Goal: Check status: Check status

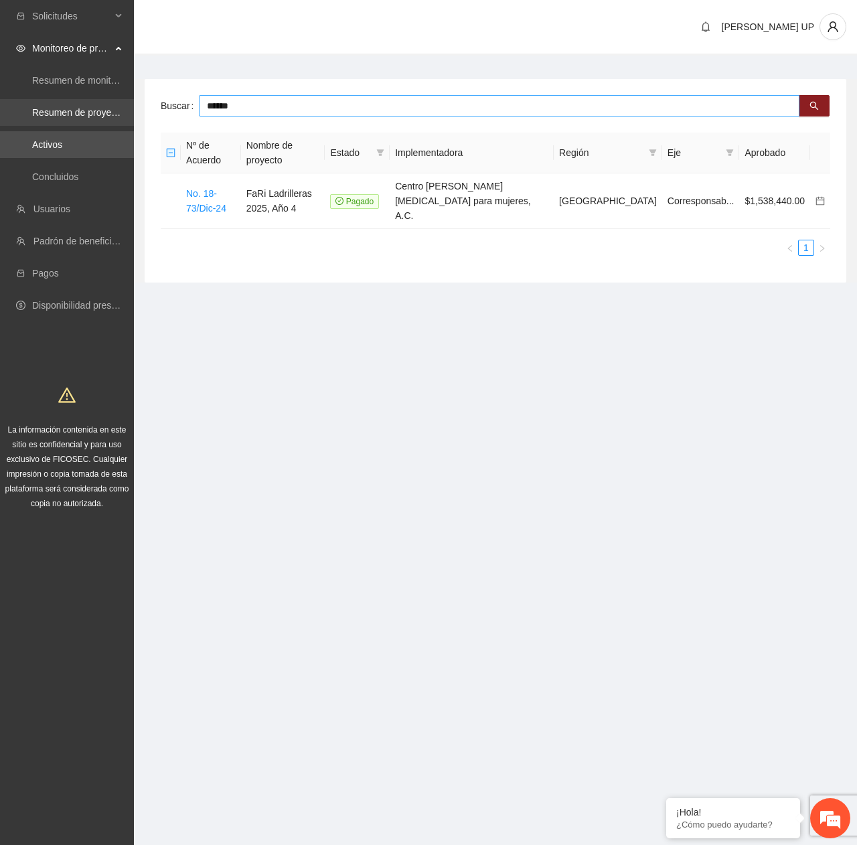
drag, startPoint x: 281, startPoint y: 110, endPoint x: 105, endPoint y: 112, distance: 175.5
click at [105, 112] on section "Solicitudes Monitoreo de proyectos Resumen de monitoreo Resumen de proyectos ap…" at bounding box center [428, 422] width 857 height 845
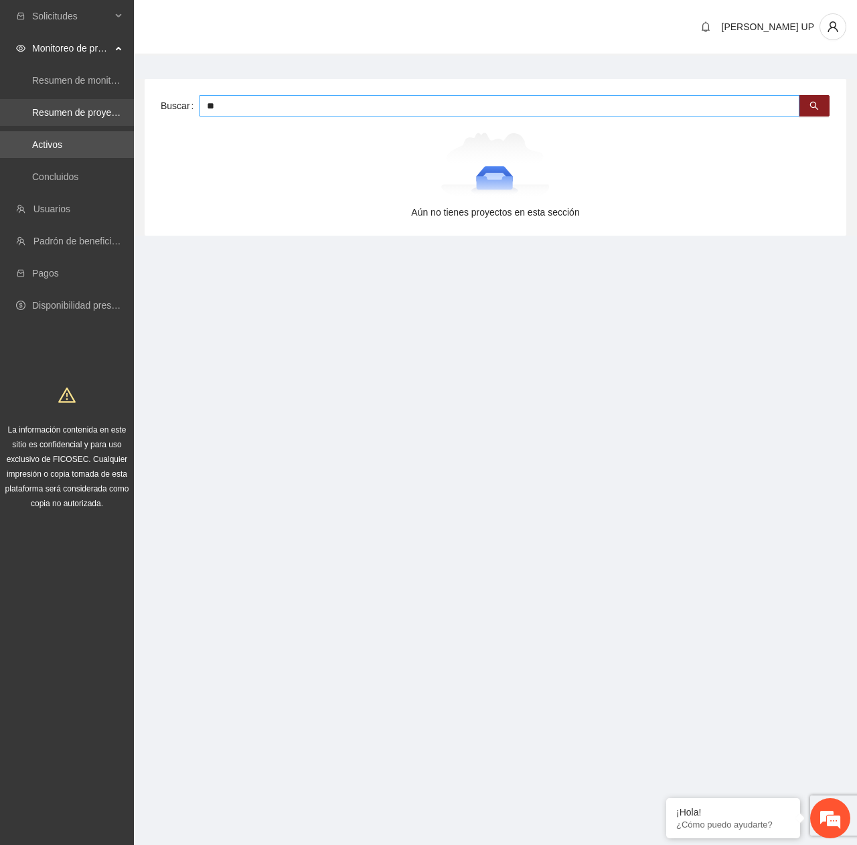
type input "*"
click at [67, 160] on ul "Resumen de monitoreo Resumen de proyectos aprobados Activos Concluidos" at bounding box center [67, 128] width 134 height 129
click at [62, 150] on link "Activos" at bounding box center [47, 144] width 30 height 11
click at [272, 68] on main "Buscar Aún no tienes proyectos en esta sección" at bounding box center [495, 153] width 723 height 194
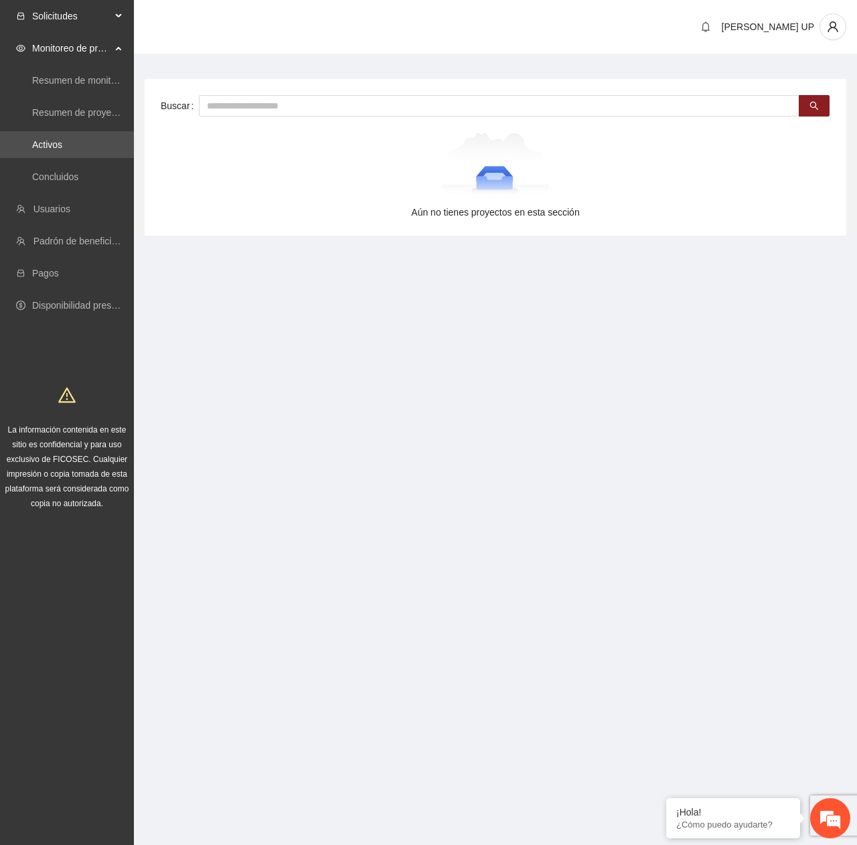
click at [76, 16] on span "Solicitudes" at bounding box center [71, 16] width 79 height 27
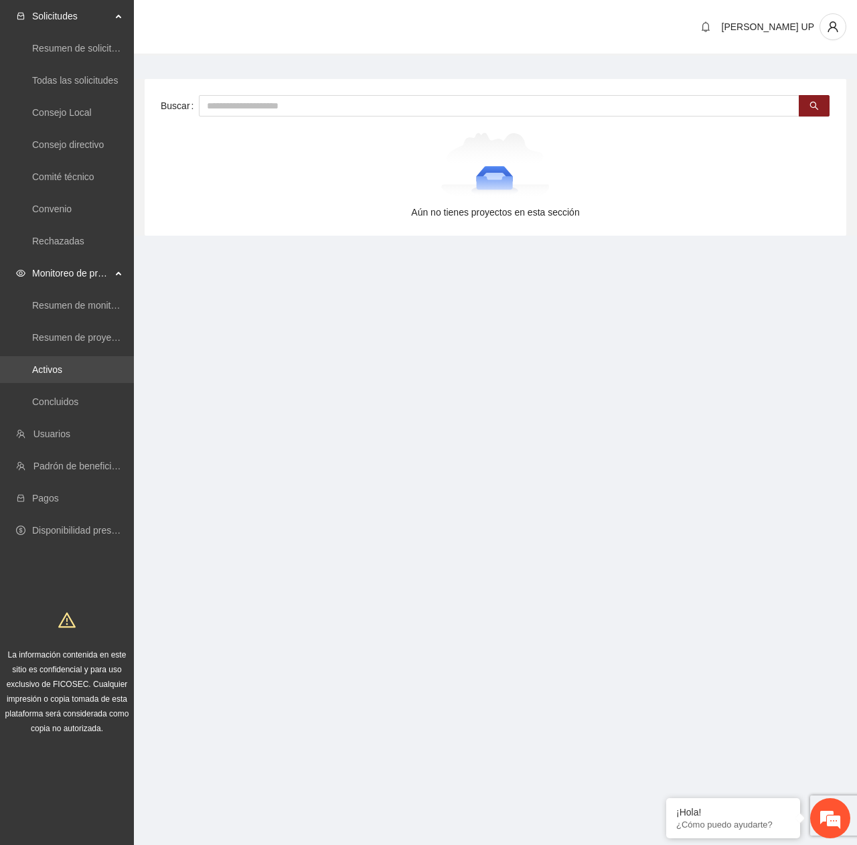
click at [60, 370] on link "Activos" at bounding box center [47, 369] width 30 height 11
click at [232, 105] on input "text" at bounding box center [499, 105] width 601 height 21
type input "*"
type input "******"
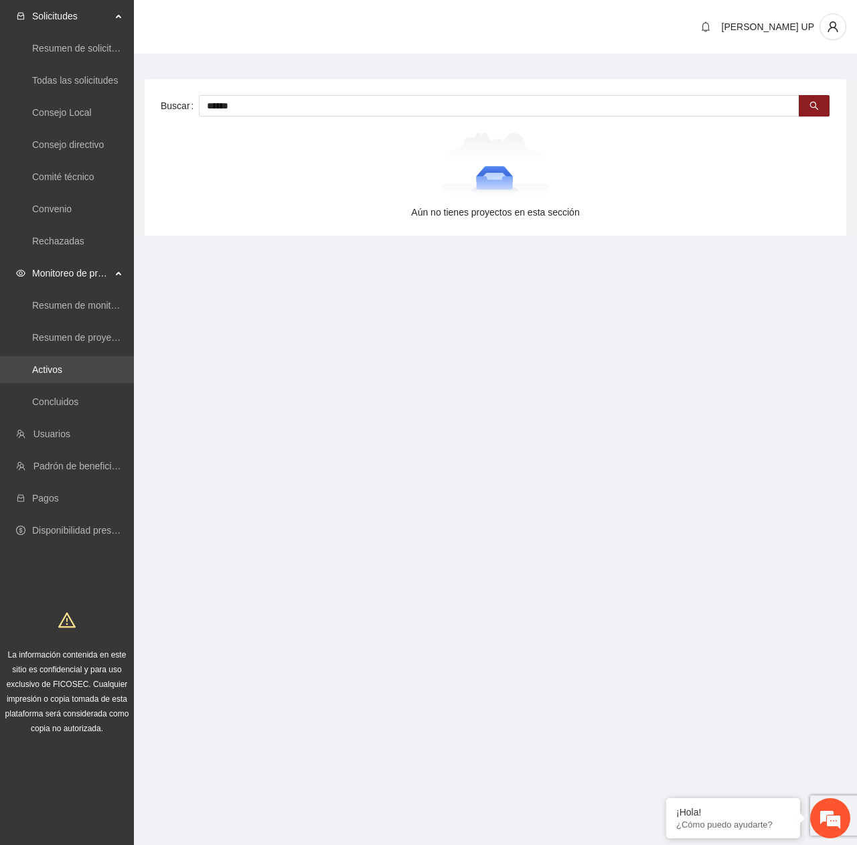
click at [62, 375] on link "Activos" at bounding box center [47, 369] width 30 height 11
click at [77, 405] on link "Concluidos" at bounding box center [55, 401] width 46 height 11
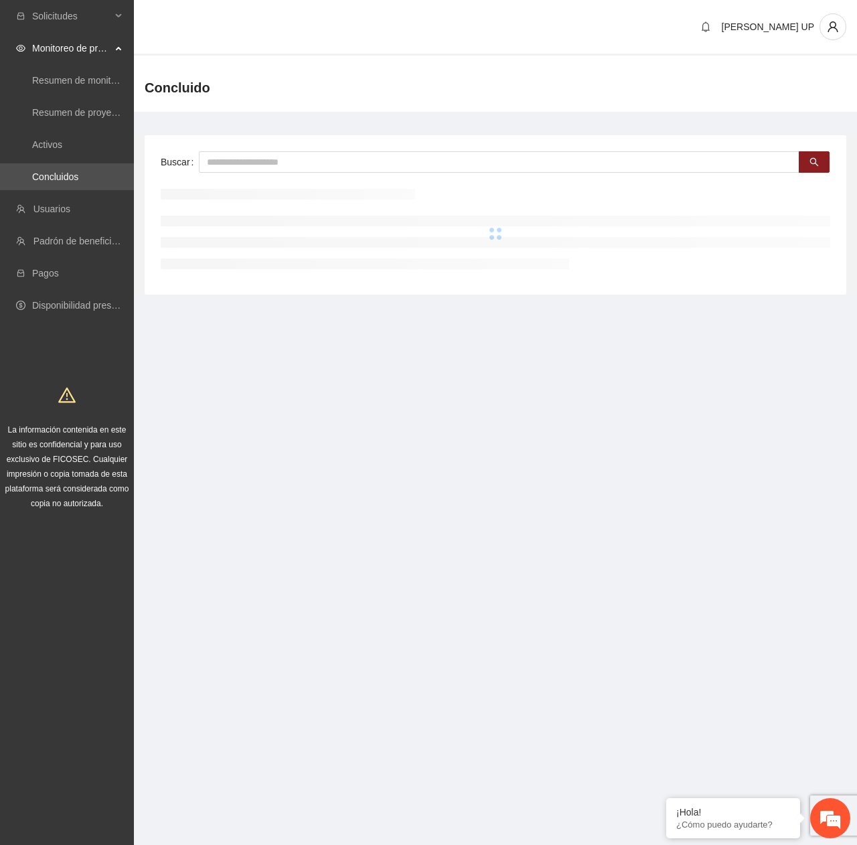
click at [255, 150] on div "Buscar" at bounding box center [496, 214] width 702 height 159
click at [255, 165] on input "text" at bounding box center [499, 161] width 601 height 21
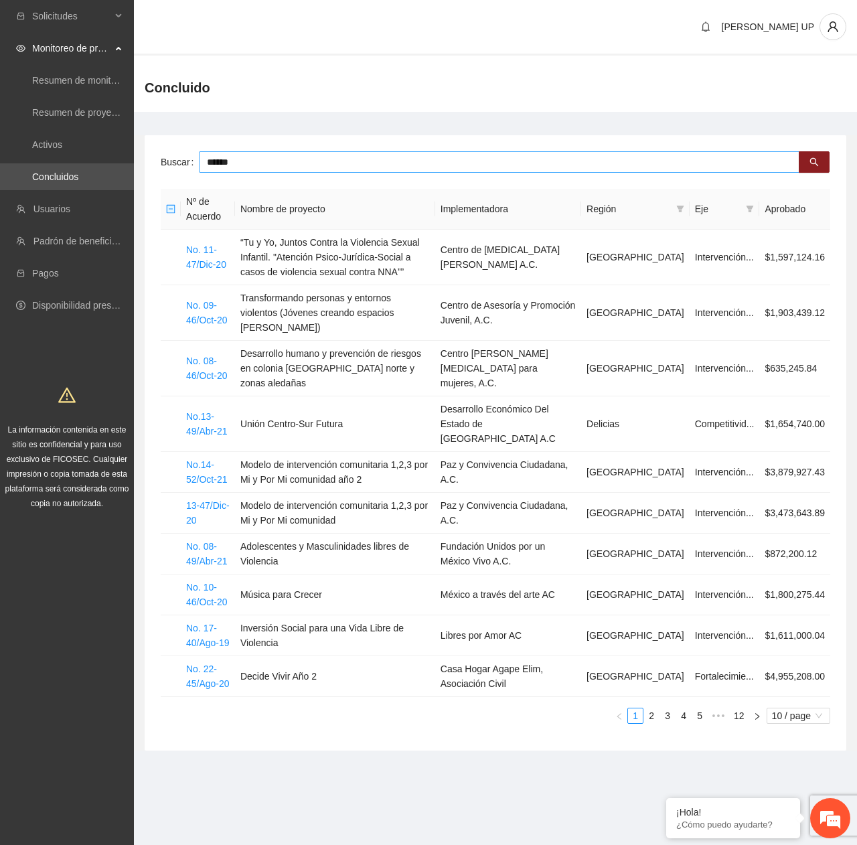
type input "******"
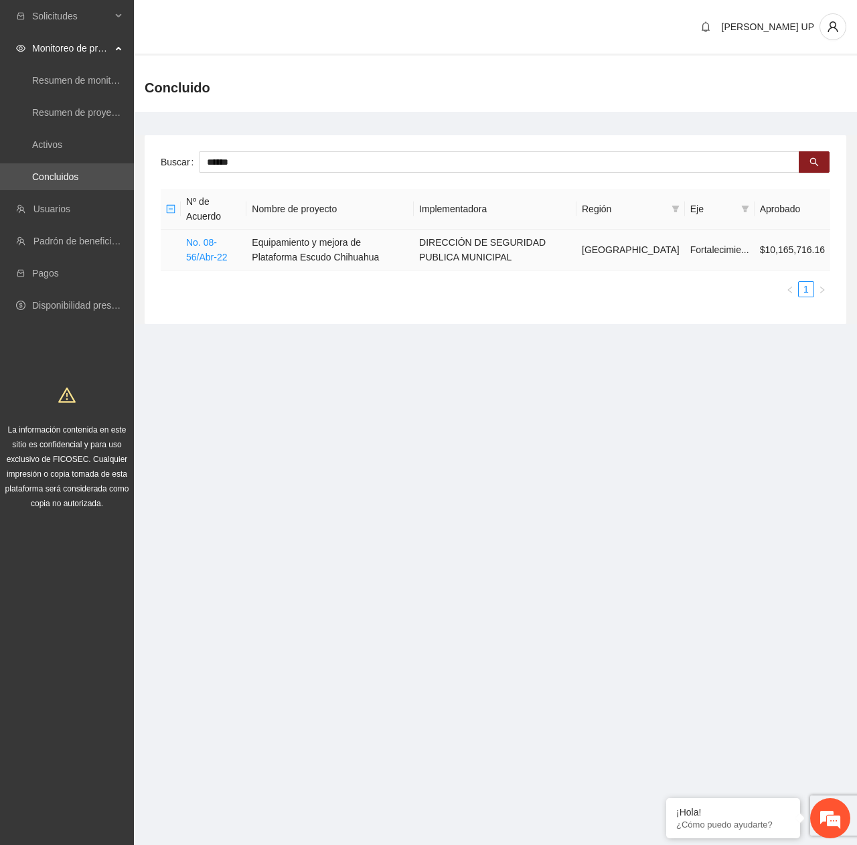
click at [213, 230] on td "No. 08-56/Abr-22" at bounding box center [214, 250] width 66 height 41
click at [213, 237] on link "No. 08-56/Abr-22" at bounding box center [206, 249] width 41 height 25
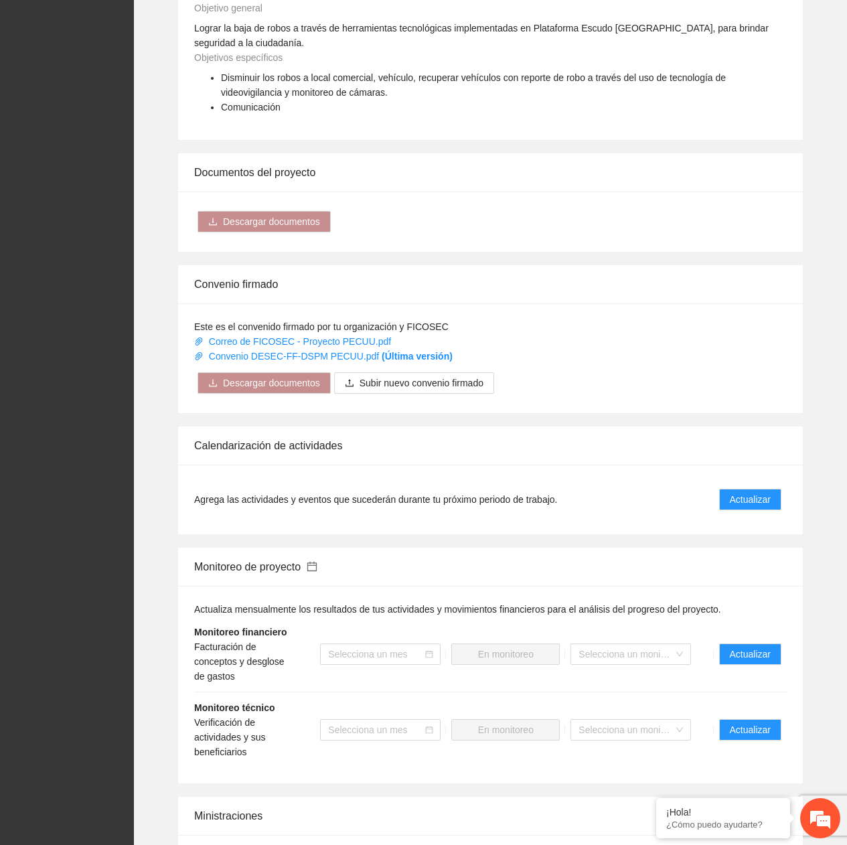
scroll to position [767, 0]
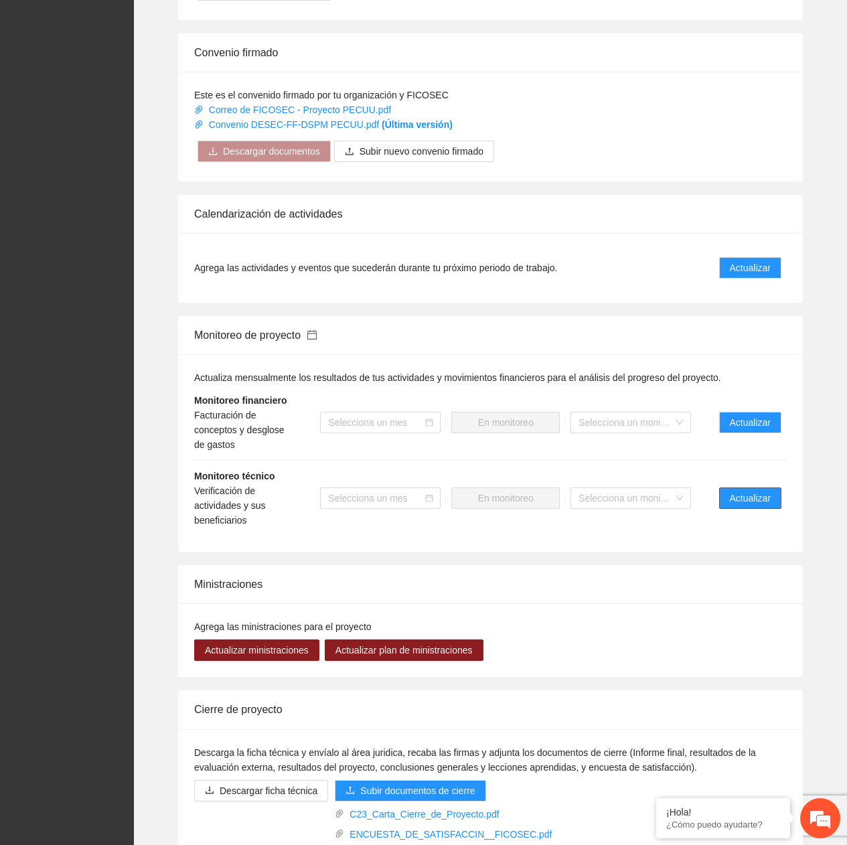
click at [753, 492] on button "Actualizar" at bounding box center [750, 498] width 62 height 21
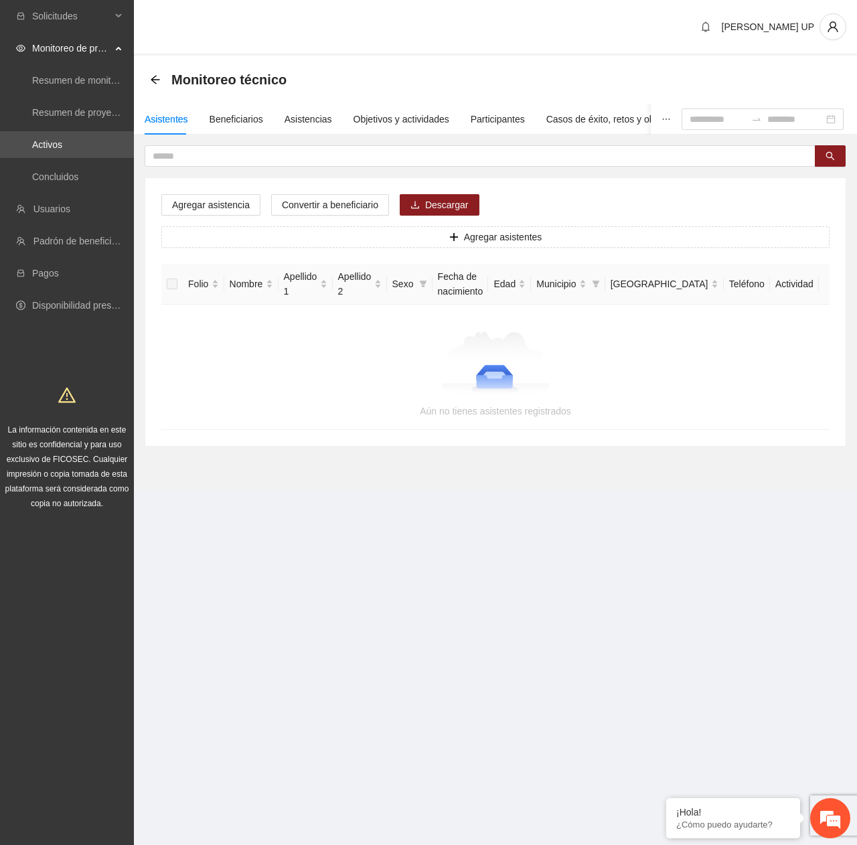
click at [419, 135] on div "Asistentes Beneficiarios Asistencias Objetivos y actividades Participantes Caso…" at bounding box center [495, 275] width 723 height 343
click at [419, 125] on div "Objetivos y actividades" at bounding box center [402, 119] width 96 height 15
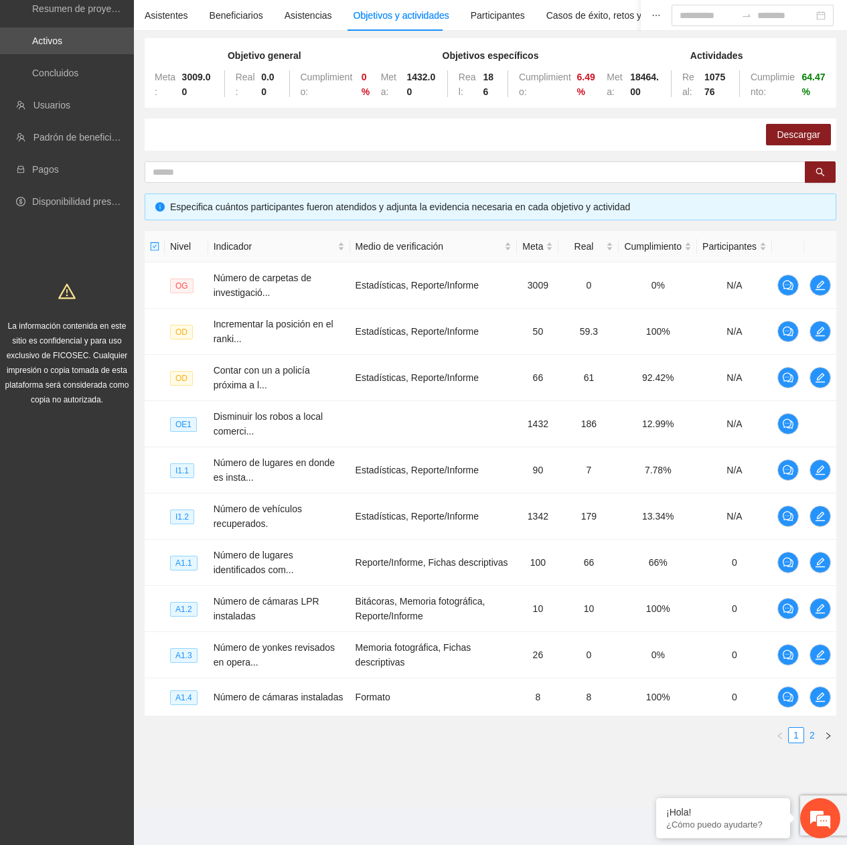
drag, startPoint x: 814, startPoint y: 741, endPoint x: 816, endPoint y: 733, distance: 8.8
click at [815, 740] on link "2" at bounding box center [812, 735] width 15 height 15
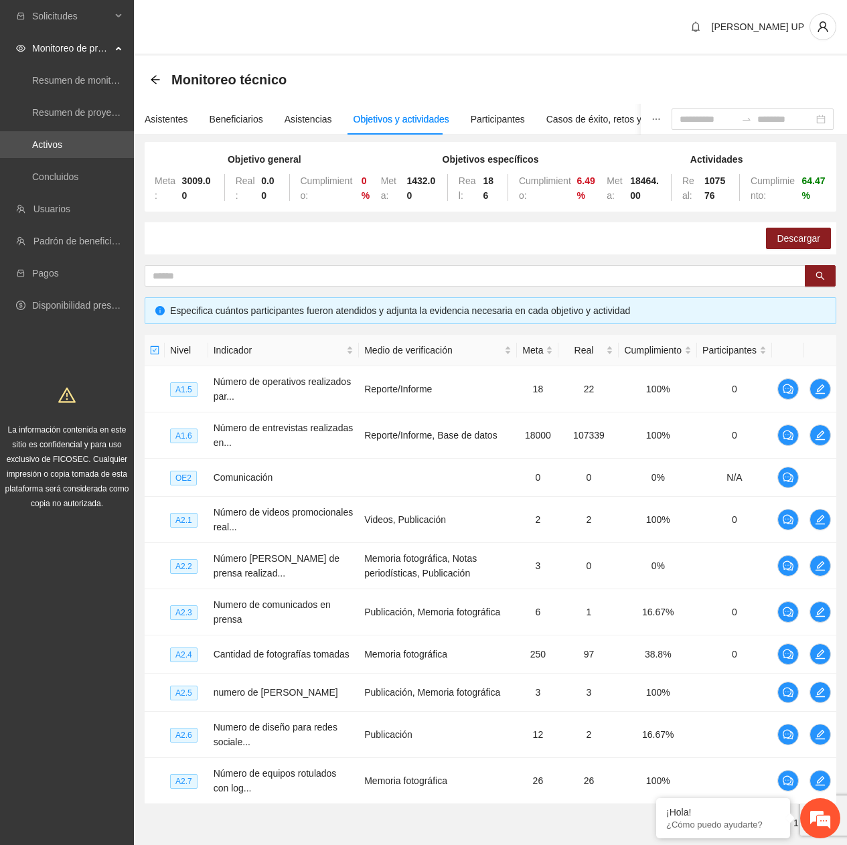
click at [157, 78] on icon "arrow-left" at bounding box center [155, 79] width 11 height 11
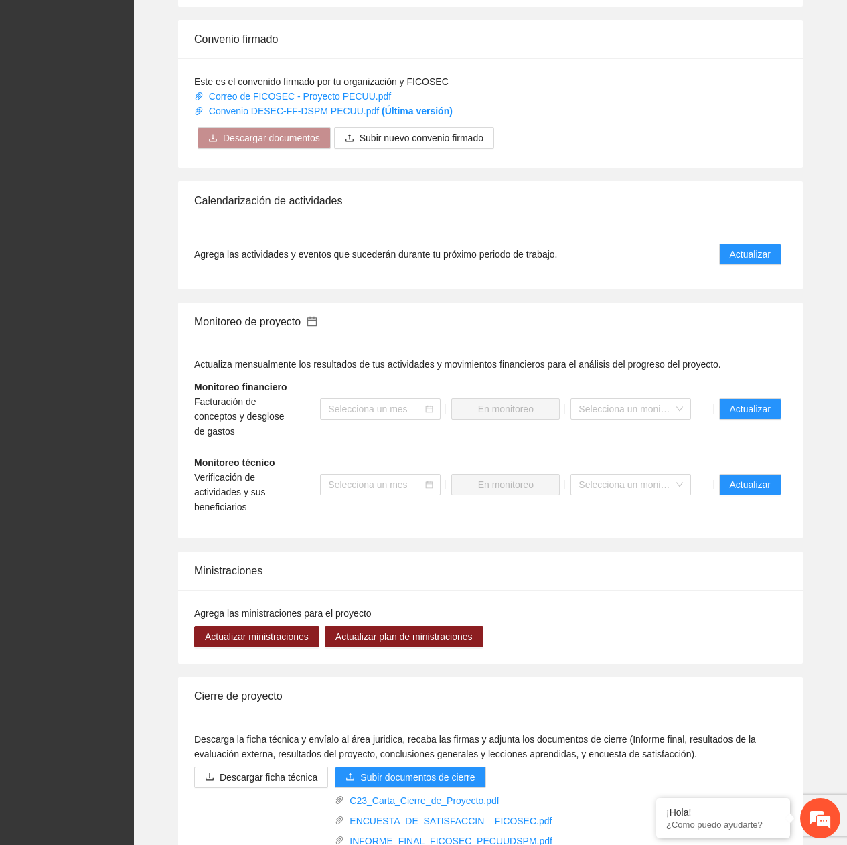
scroll to position [910, 0]
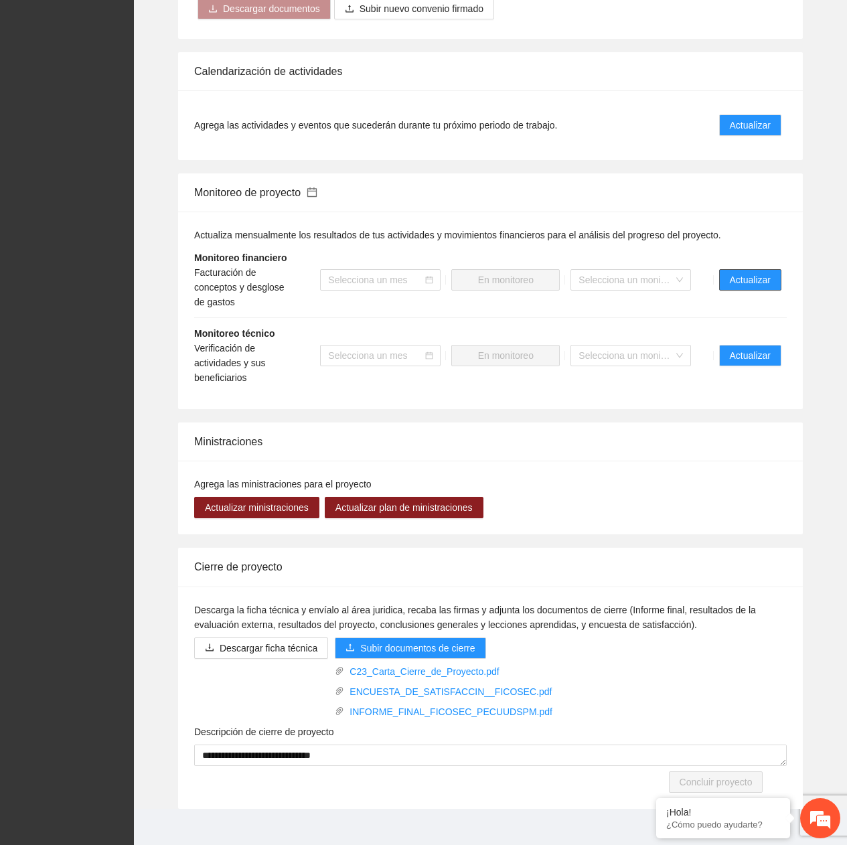
click at [759, 275] on button "Actualizar" at bounding box center [750, 279] width 62 height 21
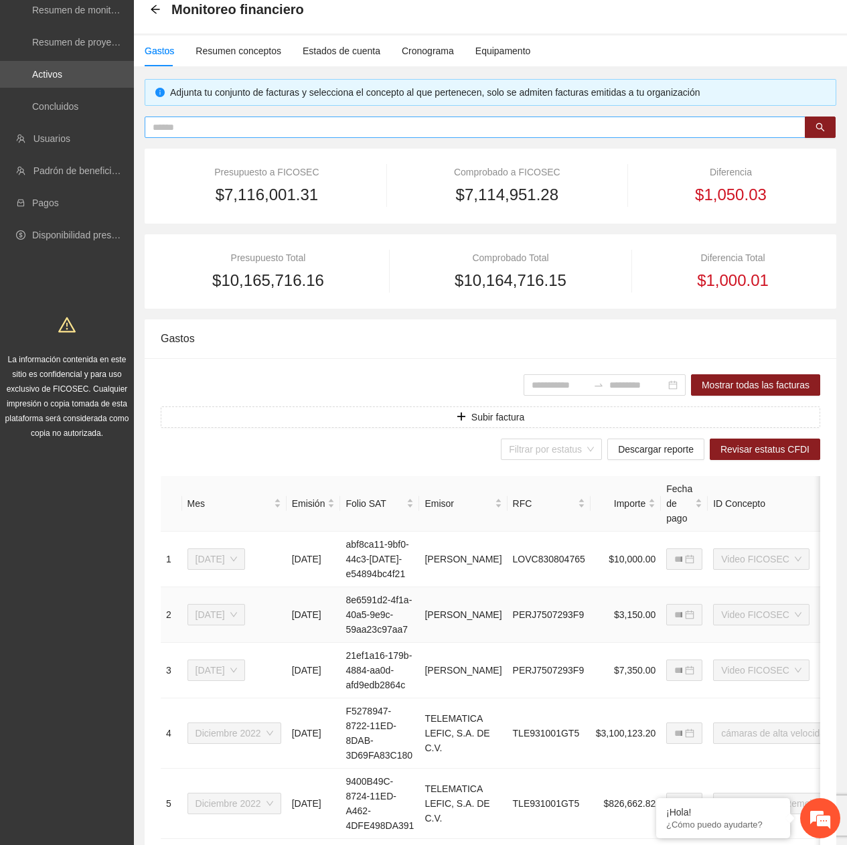
scroll to position [67, 0]
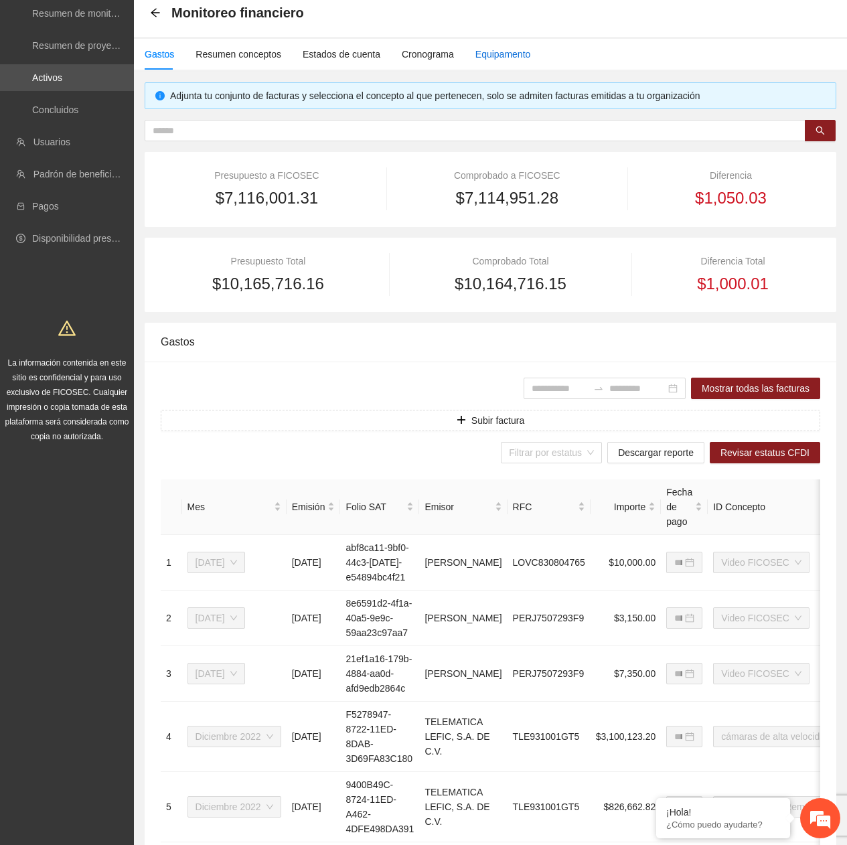
click at [492, 48] on div "Equipamento" at bounding box center [503, 54] width 56 height 15
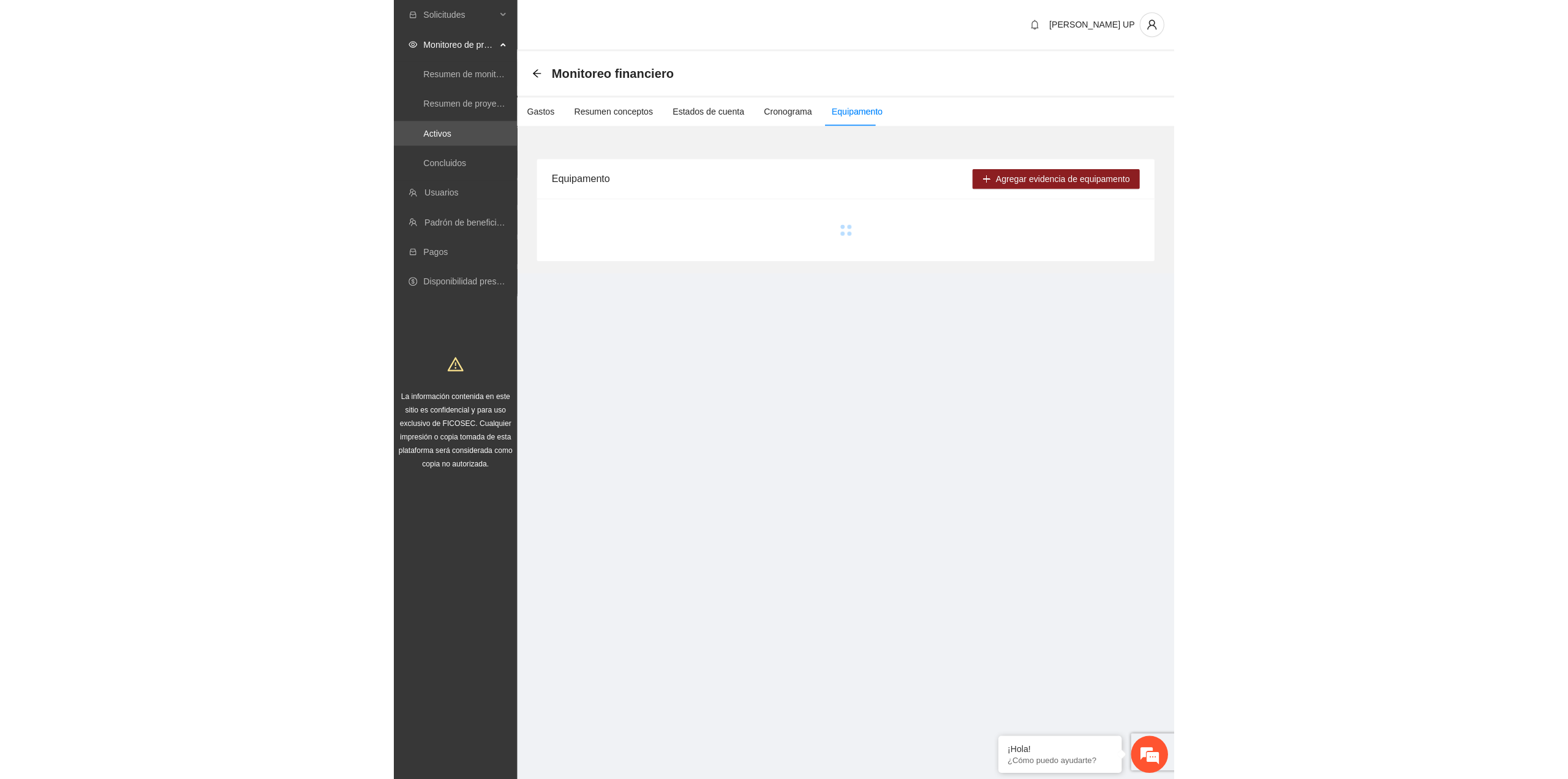
scroll to position [0, 0]
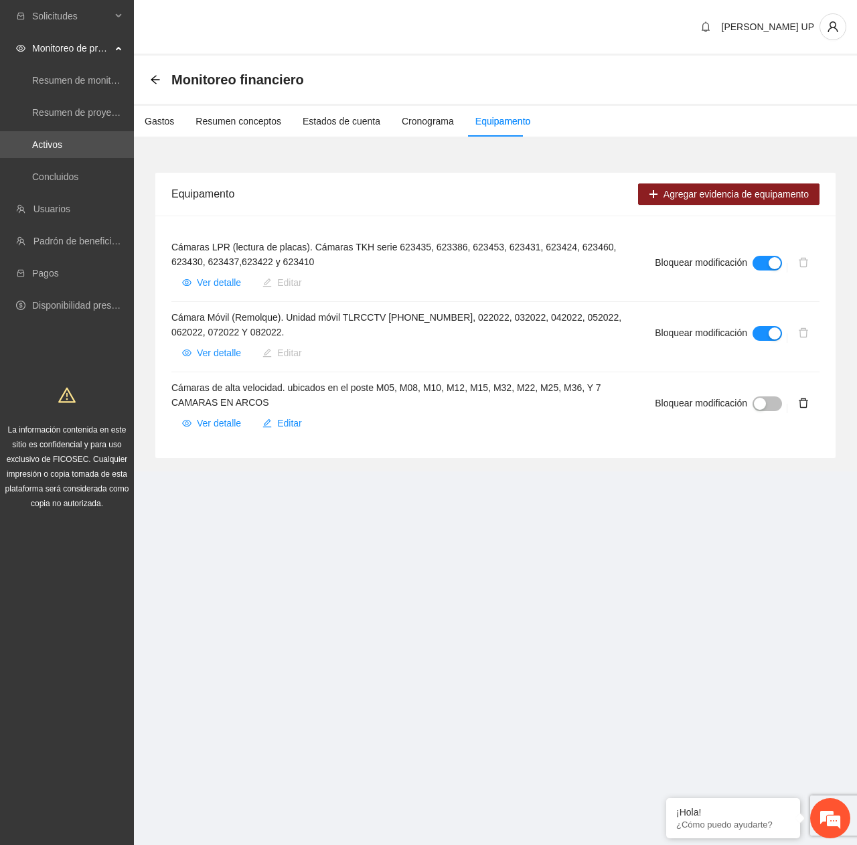
click at [567, 320] on h4 "Cámara Móvil (Remolque). Unidad móvil TLRCCTV [PHONE_NUMBER], 022022, 032022, 0…" at bounding box center [396, 324] width 451 height 29
click at [222, 356] on span "Ver detalle" at bounding box center [219, 353] width 44 height 15
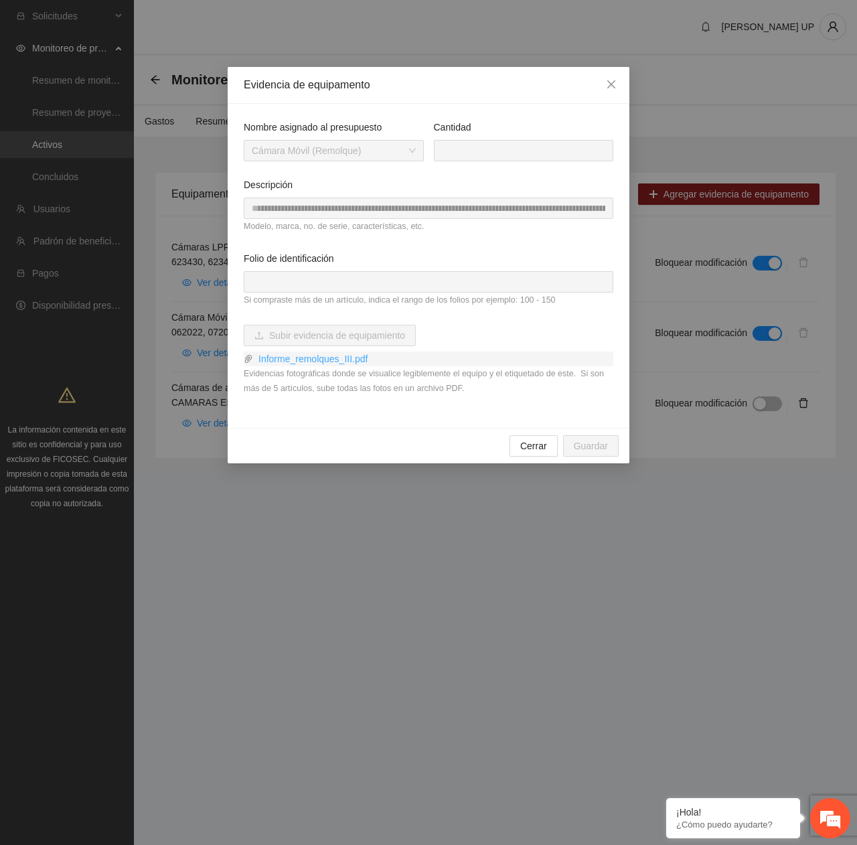
click at [296, 357] on link "Informe_remolques_III.pdf" at bounding box center [433, 359] width 360 height 15
